Goal: Navigation & Orientation: Find specific page/section

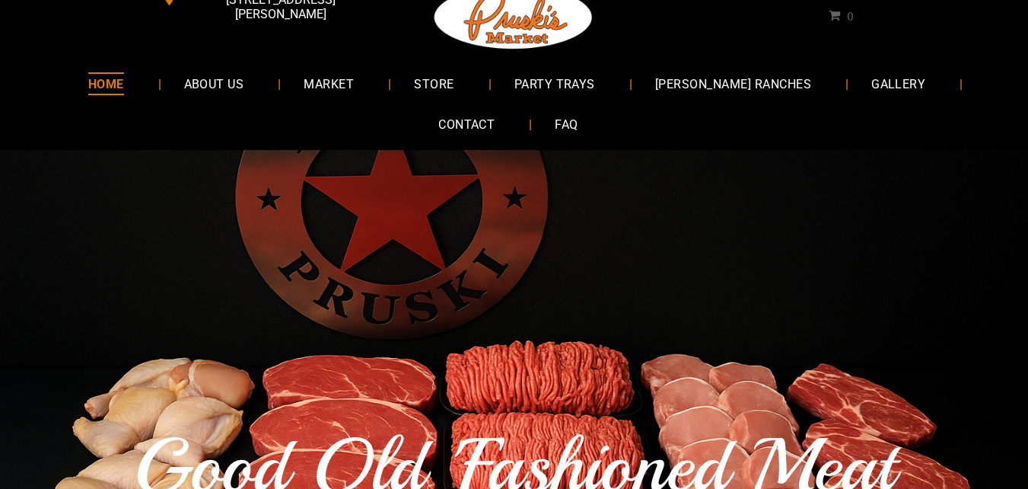
scroll to position [76, 0]
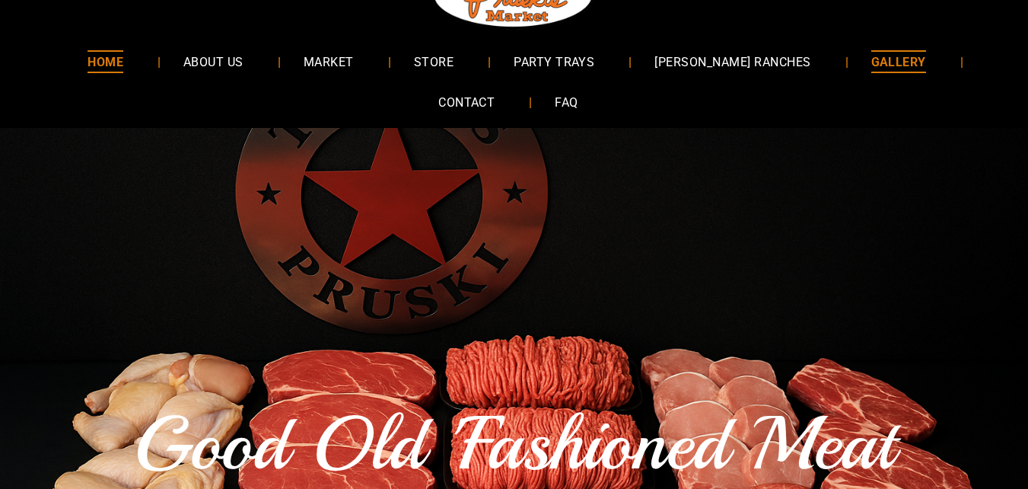
click at [849, 74] on link "GALLERY" at bounding box center [899, 61] width 100 height 40
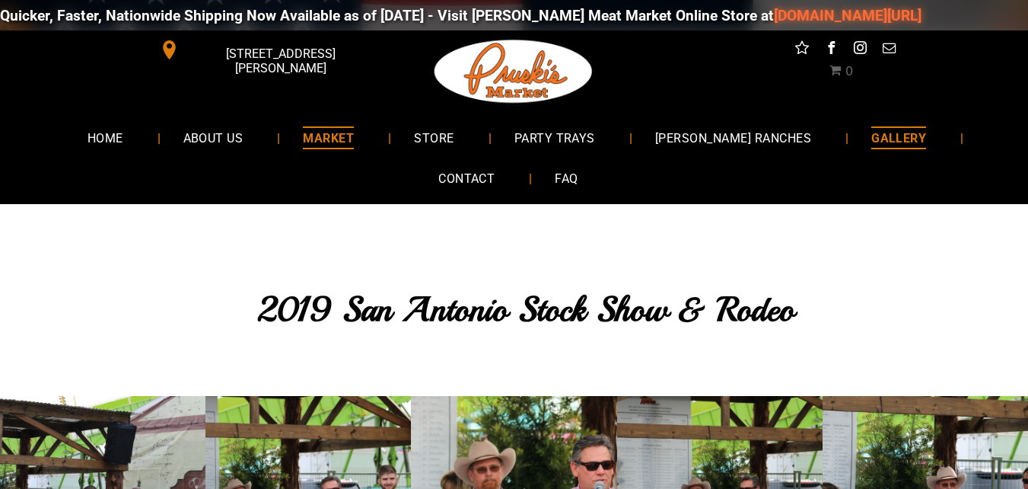
click at [354, 127] on span "MARKET" at bounding box center [328, 137] width 51 height 22
